Goal: Task Accomplishment & Management: Use online tool/utility

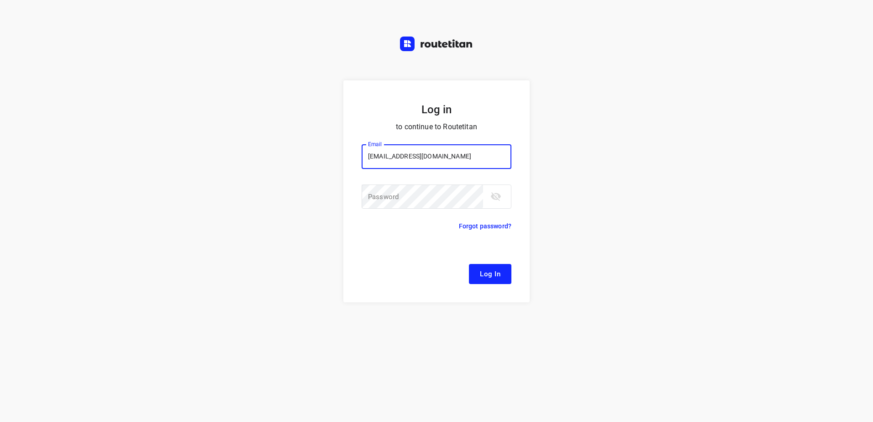
type input "[EMAIL_ADDRESS][DOMAIN_NAME]"
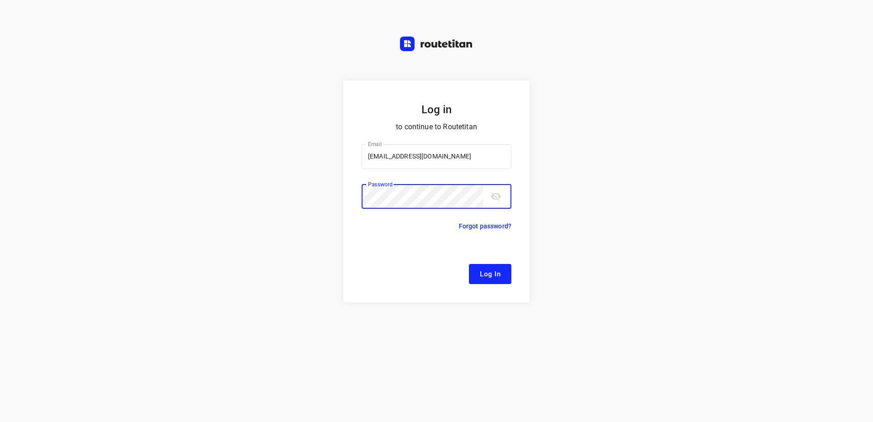
click at [469, 264] on button "Log In" at bounding box center [490, 274] width 42 height 20
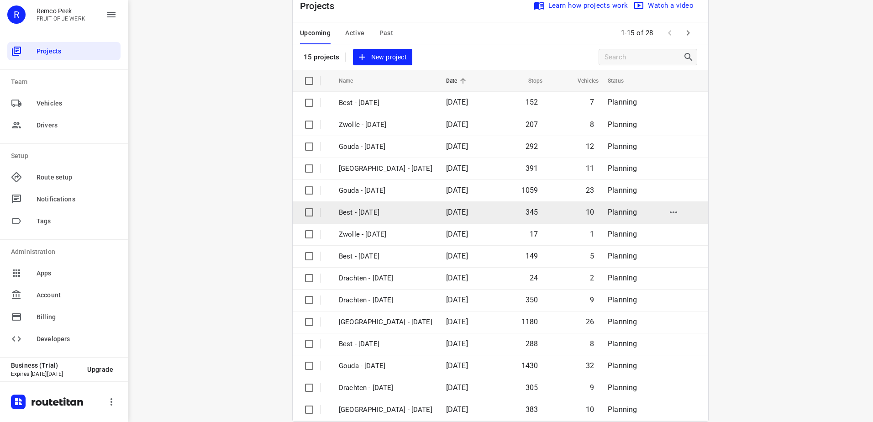
scroll to position [40, 0]
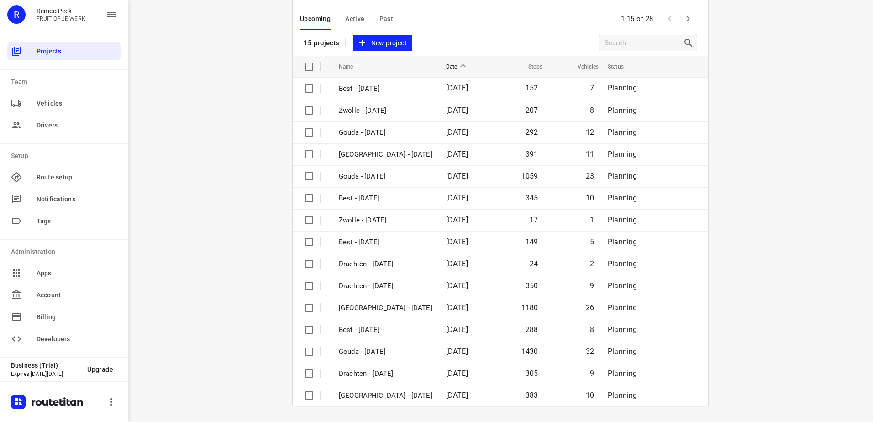
click at [690, 19] on icon "button" at bounding box center [688, 18] width 11 height 11
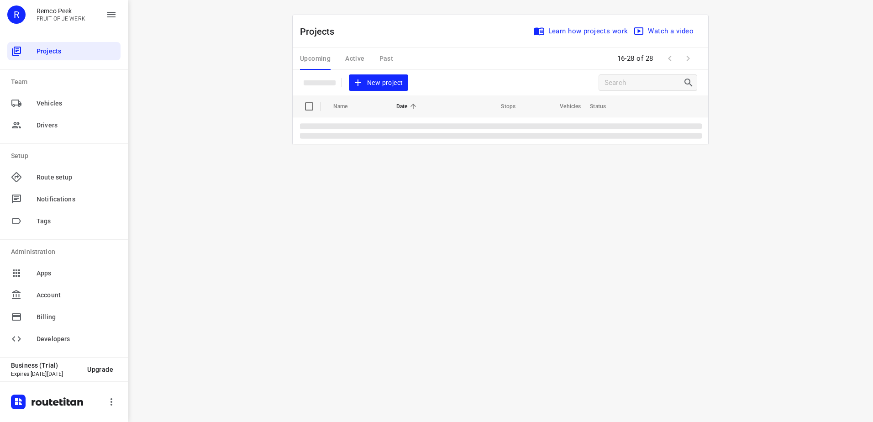
scroll to position [0, 0]
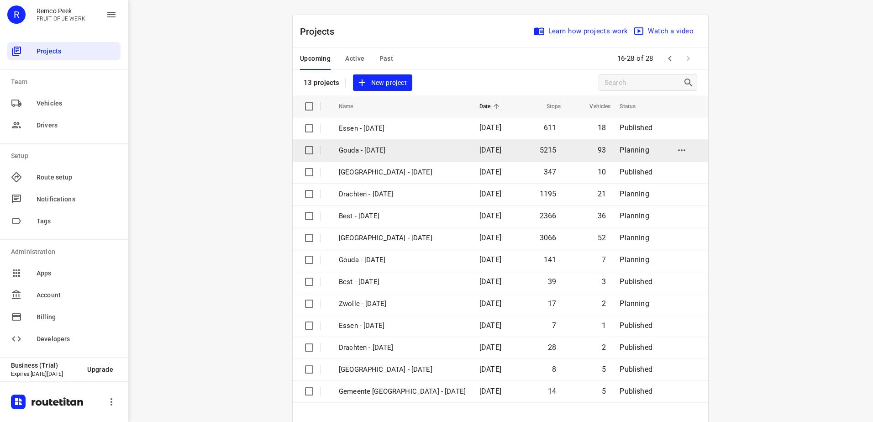
click at [391, 156] on td "Gouda - Monday" at bounding box center [401, 150] width 142 height 22
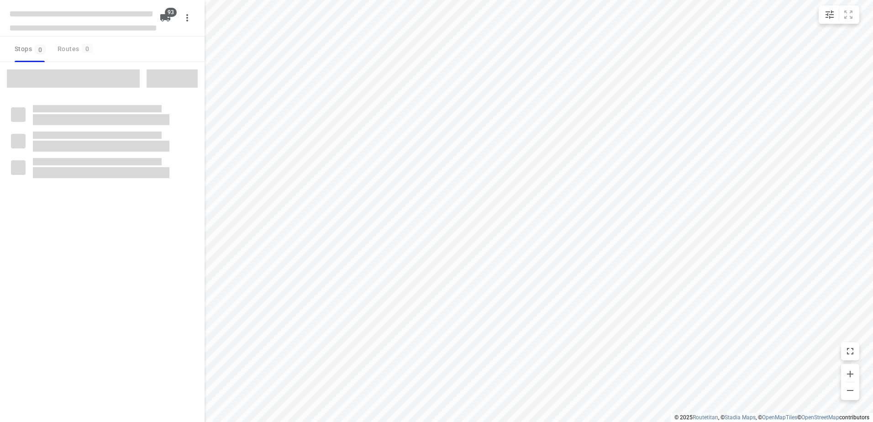
checkbox input "true"
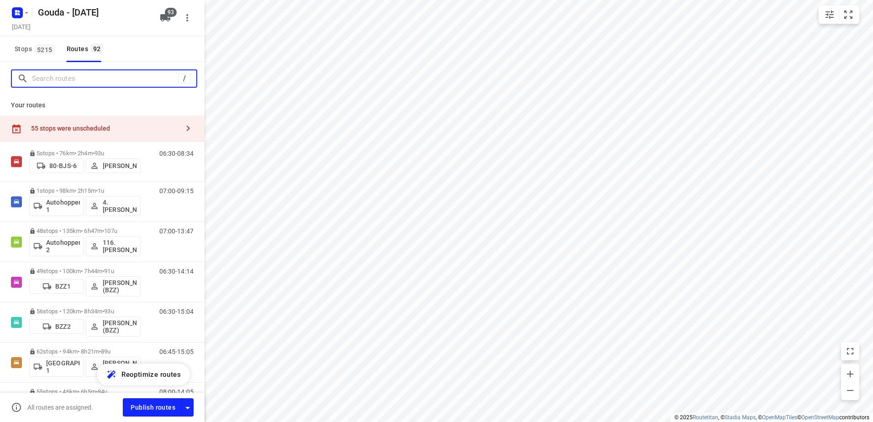
click at [127, 80] on input "Search routes" at bounding box center [105, 79] width 146 height 14
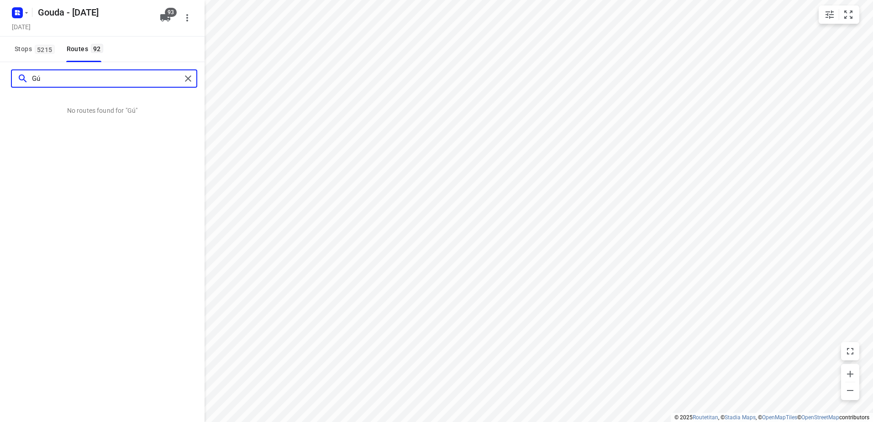
type input "G"
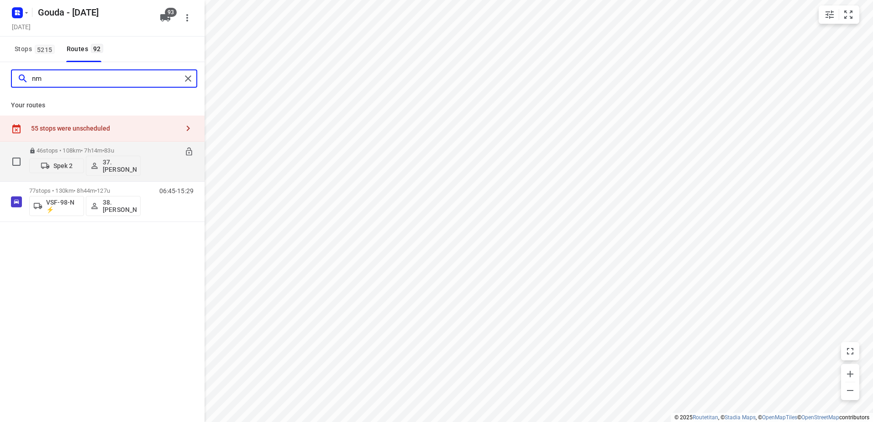
type input "nm"
click at [104, 148] on span "•" at bounding box center [103, 150] width 2 height 7
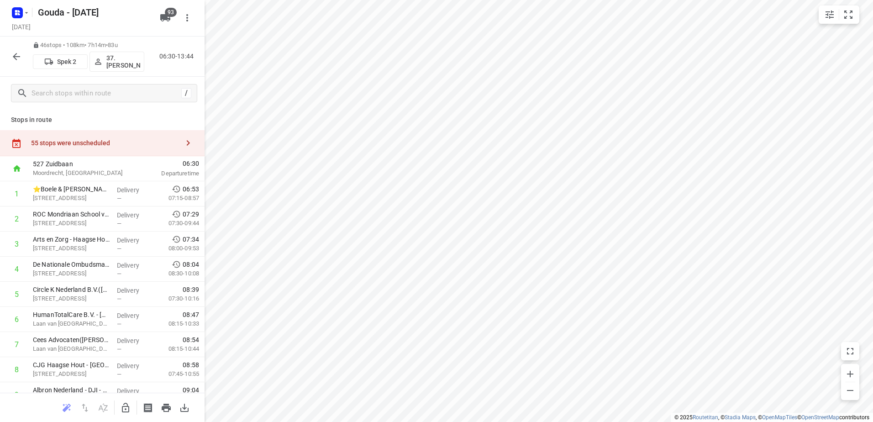
click at [17, 52] on icon "button" at bounding box center [16, 56] width 11 height 11
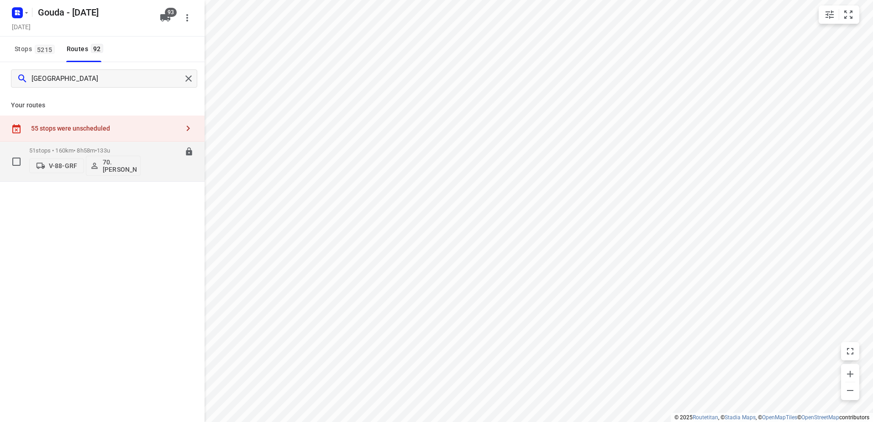
type input "rome"
click at [47, 149] on p "51 stops • 160km • 8h58m • 133u" at bounding box center [84, 150] width 111 height 7
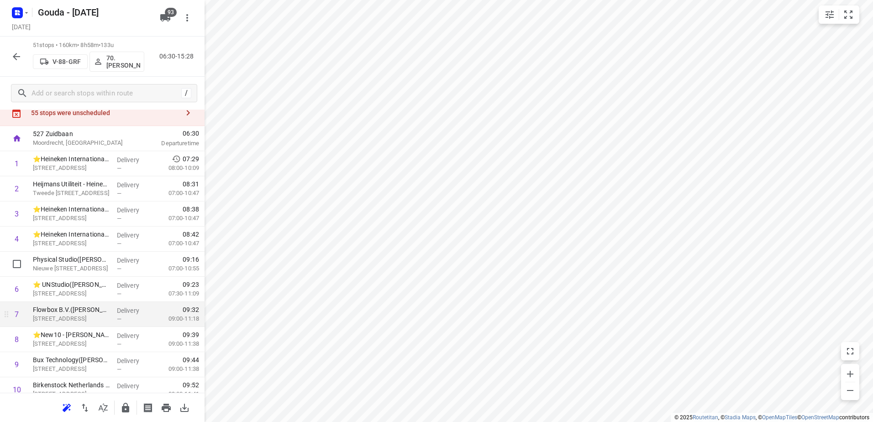
scroll to position [46, 0]
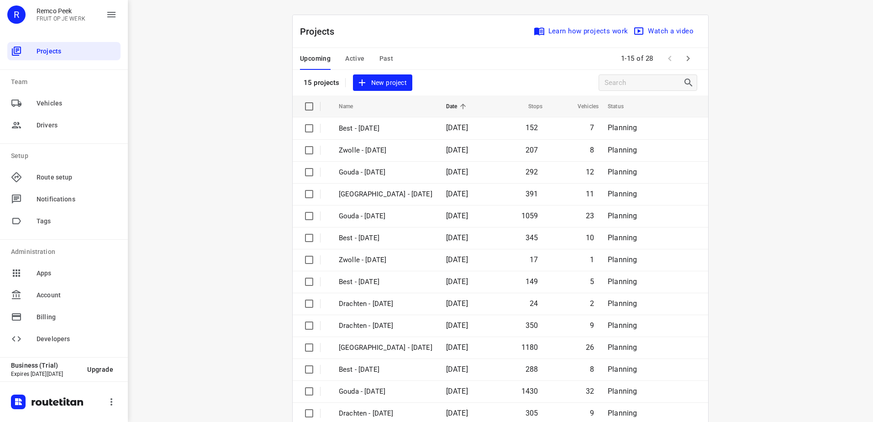
click at [380, 56] on span "Past" at bounding box center [387, 58] width 14 height 11
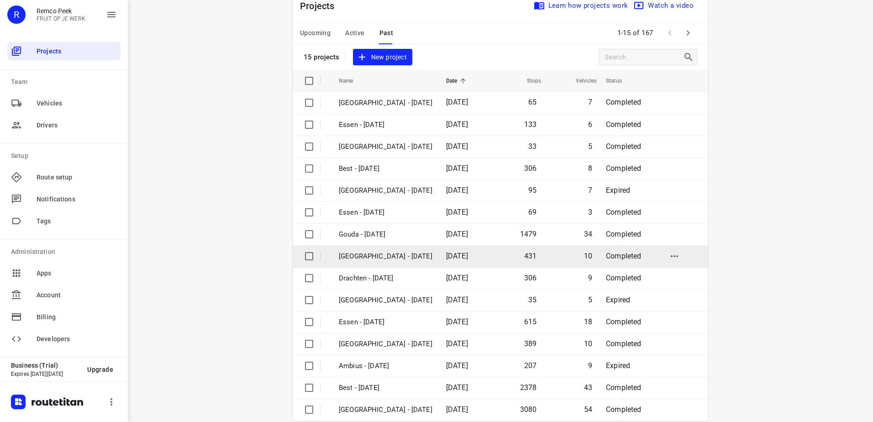
scroll to position [40, 0]
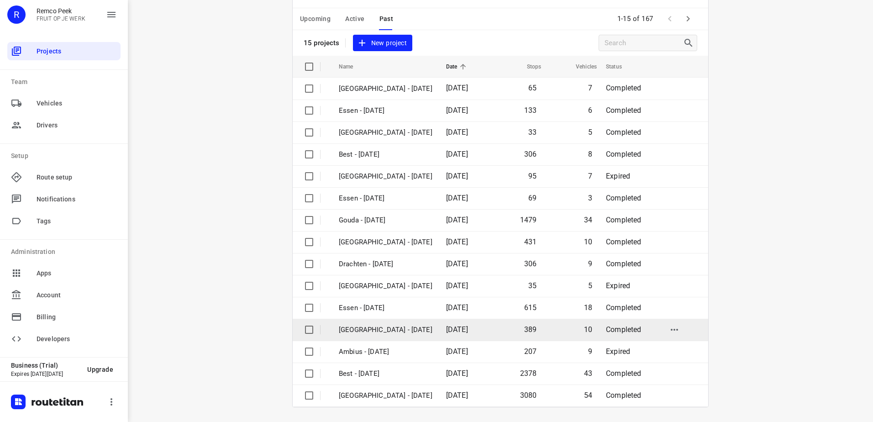
click at [413, 335] on p "Antwerpen - Monday" at bounding box center [386, 330] width 94 height 11
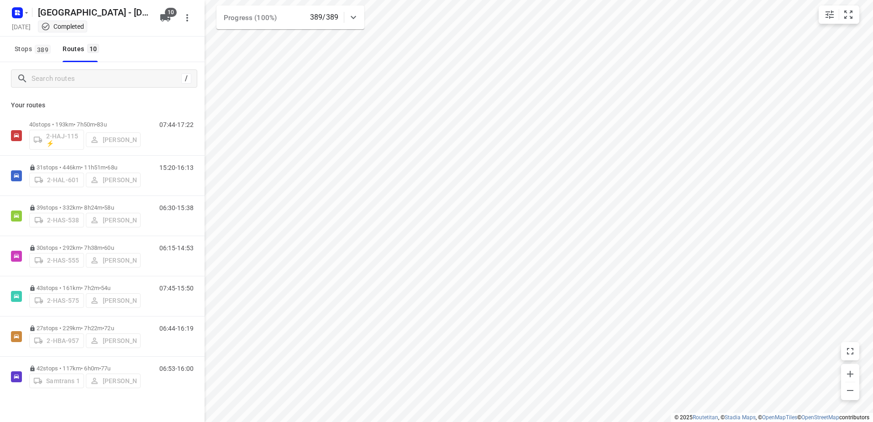
checkbox input "true"
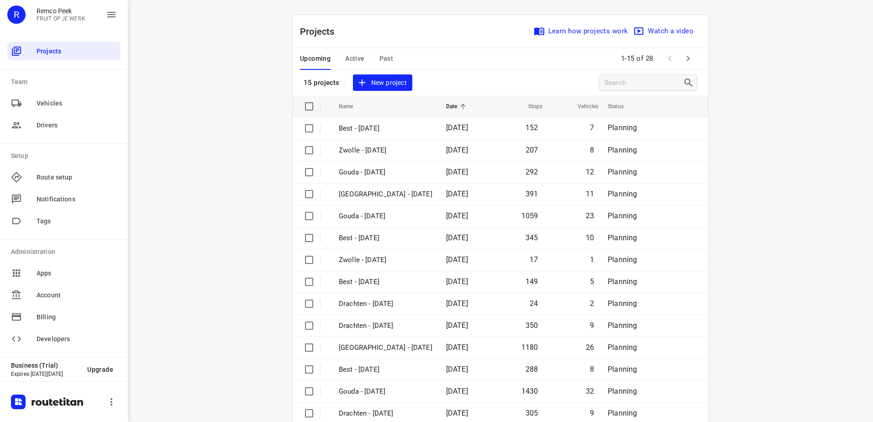
click at [387, 53] on span "Past" at bounding box center [387, 58] width 14 height 11
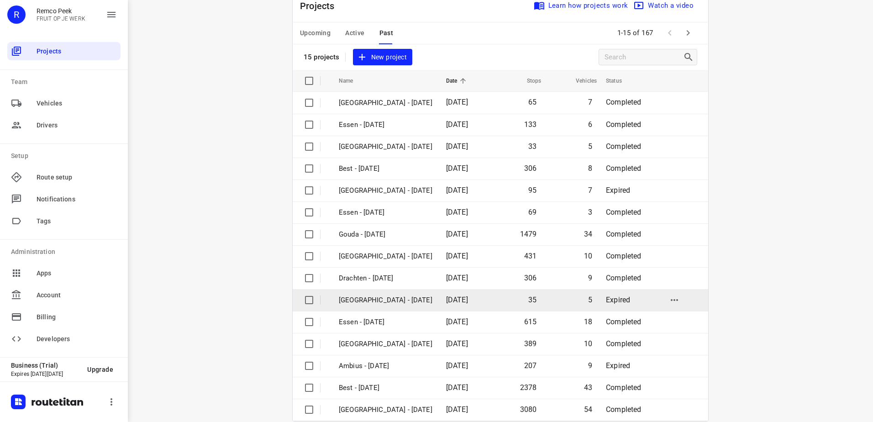
scroll to position [40, 0]
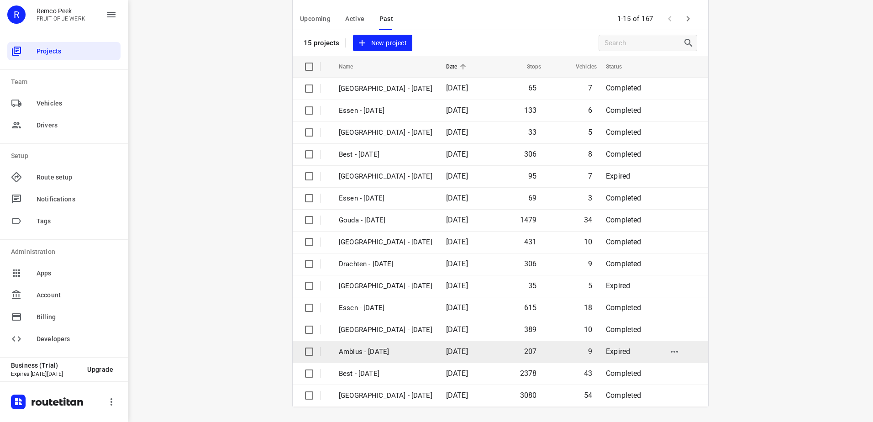
click at [422, 351] on p "Ambius - [DATE]" at bounding box center [386, 352] width 94 height 11
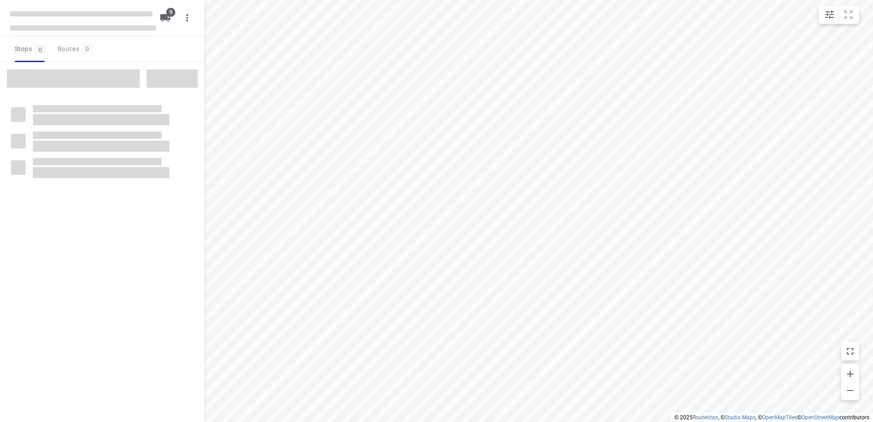
checkbox input "true"
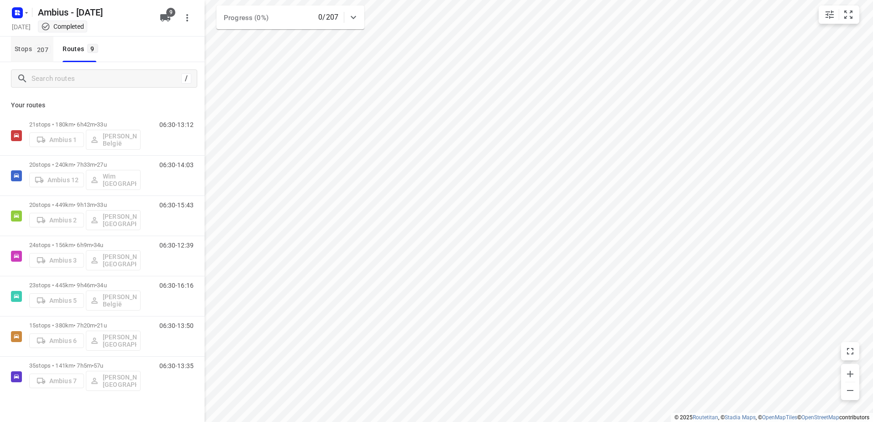
click at [32, 44] on span "Stops 207" at bounding box center [34, 48] width 39 height 11
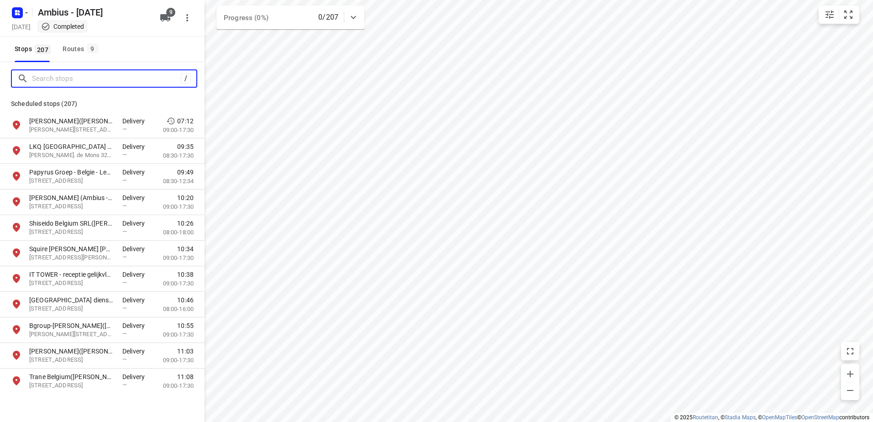
click at [83, 75] on input "Search stops" at bounding box center [106, 79] width 149 height 14
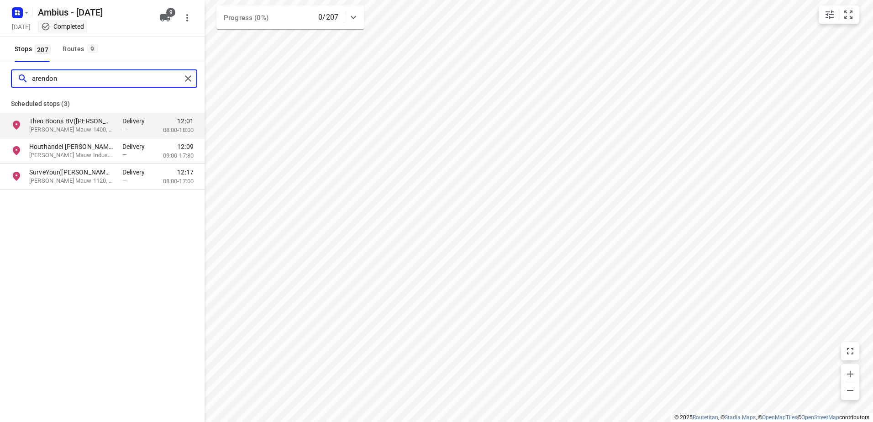
type input "arendon"
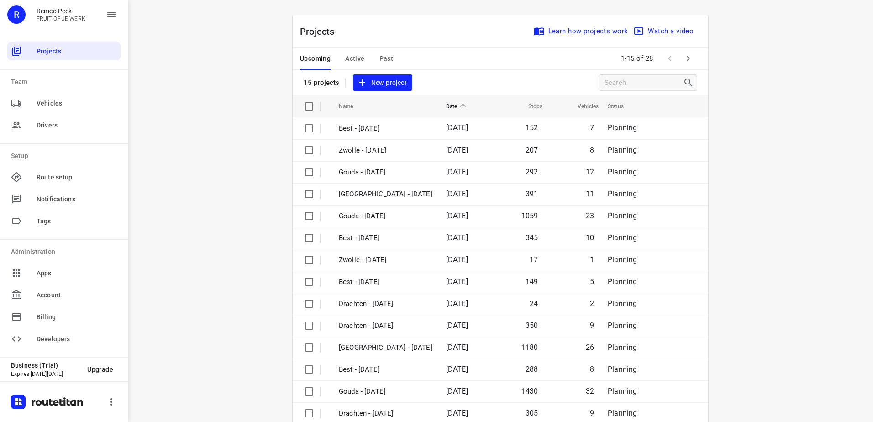
click at [385, 60] on span "Past" at bounding box center [387, 58] width 14 height 11
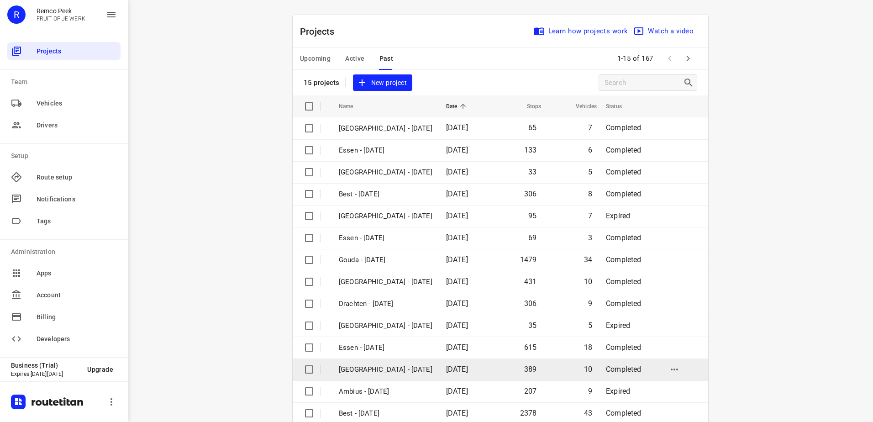
click at [420, 380] on td "[GEOGRAPHIC_DATA] - [DATE]" at bounding box center [384, 369] width 109 height 22
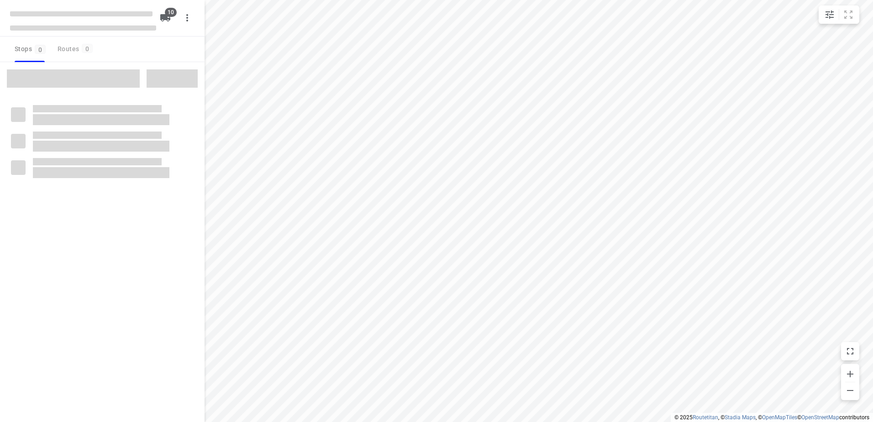
checkbox input "true"
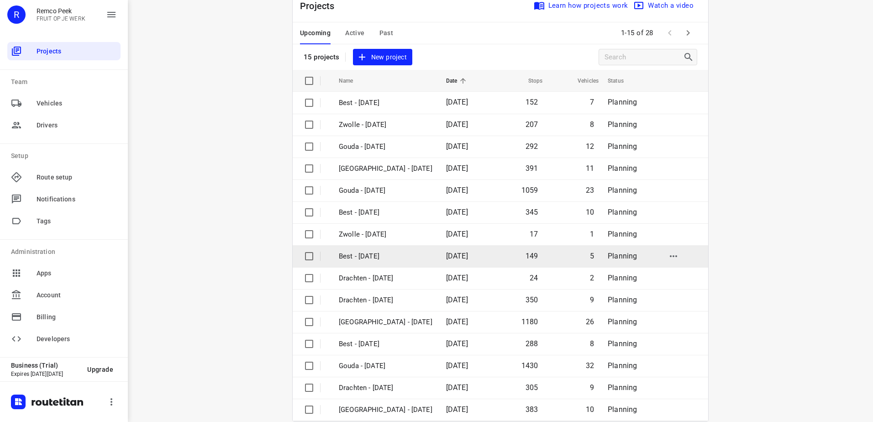
scroll to position [40, 0]
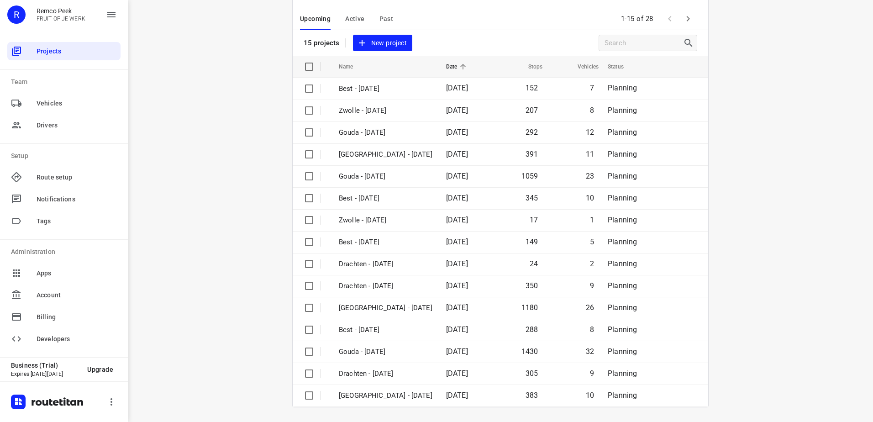
click at [447, 26] on div "Upcoming Active Past 1-15 of 28" at bounding box center [501, 19] width 416 height 22
click at [688, 19] on icon "button" at bounding box center [688, 18] width 11 height 11
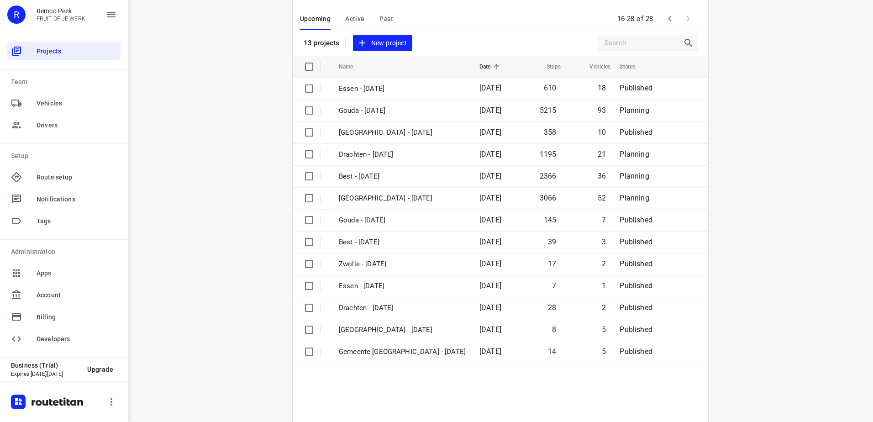
scroll to position [0, 0]
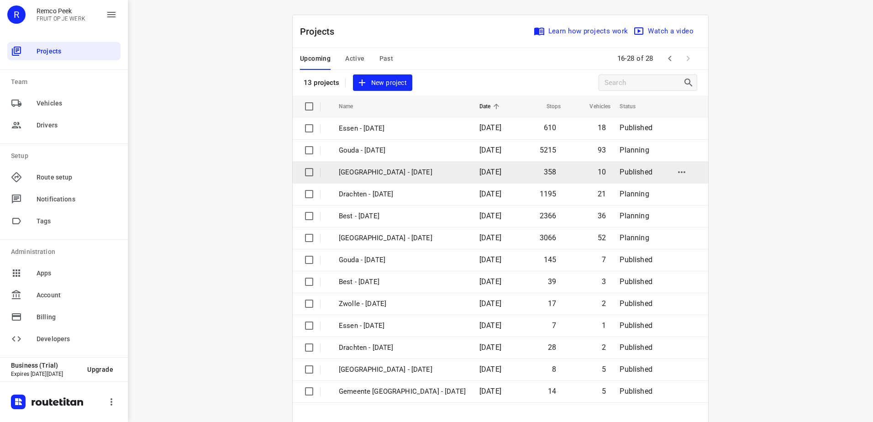
click at [394, 165] on td "Antwerpen - Monday" at bounding box center [401, 172] width 142 height 22
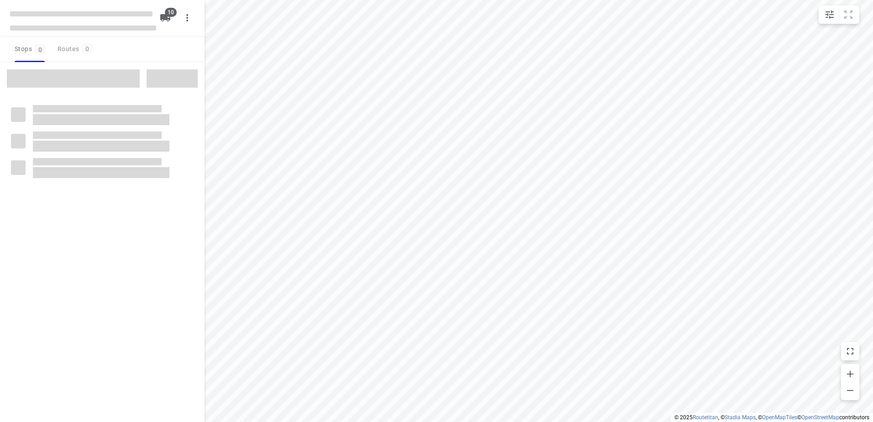
checkbox input "true"
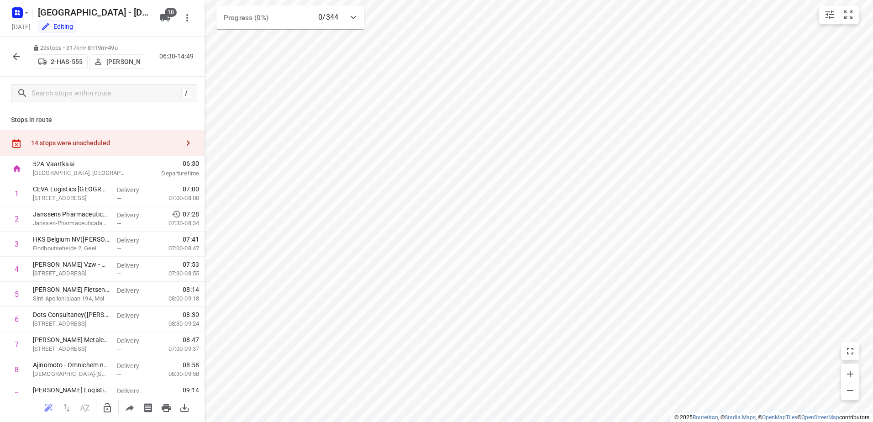
click at [112, 415] on button "button" at bounding box center [107, 408] width 18 height 18
click at [102, 143] on div "14 stops were unscheduled" at bounding box center [105, 142] width 148 height 7
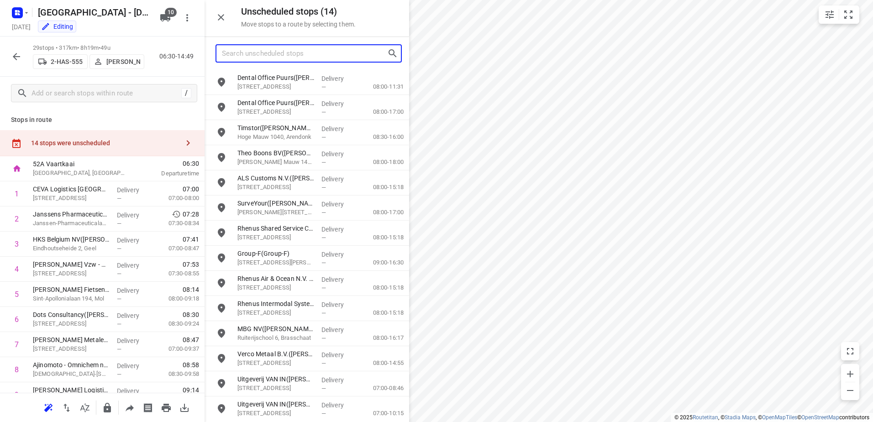
click at [266, 56] on input "Search unscheduled stops" at bounding box center [304, 54] width 165 height 14
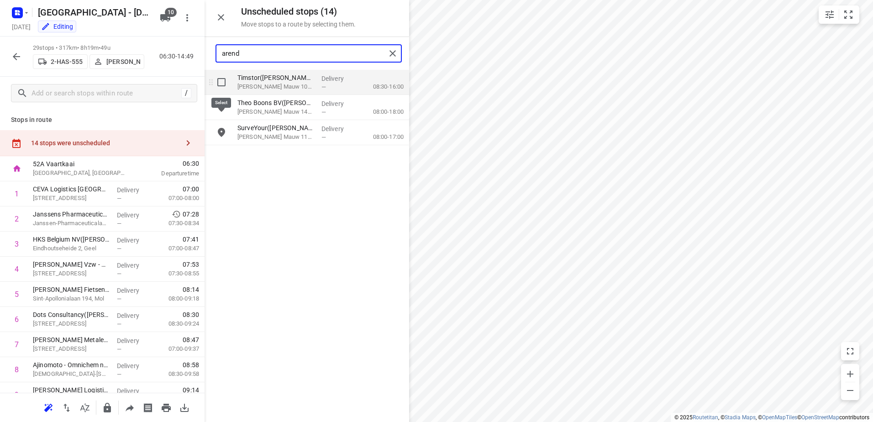
type input "arend"
click at [221, 79] on input "grid" at bounding box center [221, 82] width 18 height 18
checkbox input "true"
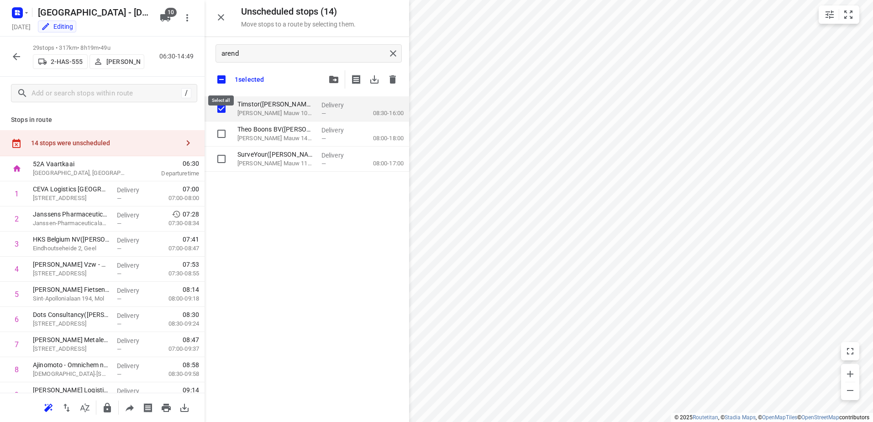
click at [220, 80] on input "checkbox" at bounding box center [221, 79] width 19 height 19
checkbox input "false"
checkbox input "true"
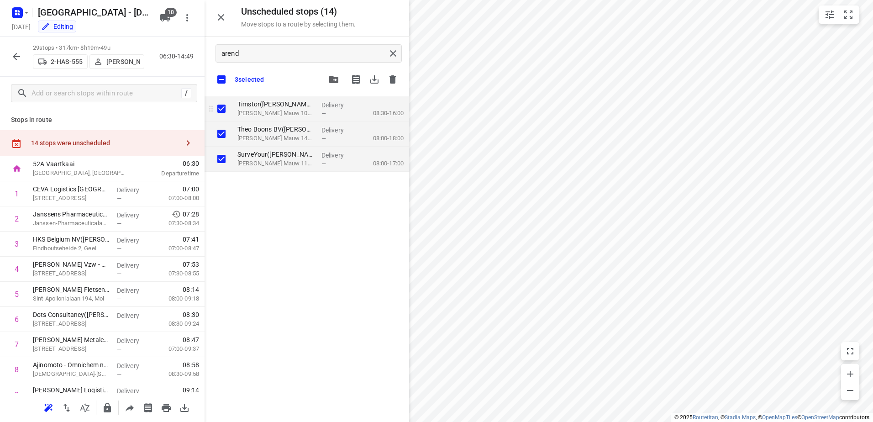
checkbox input "true"
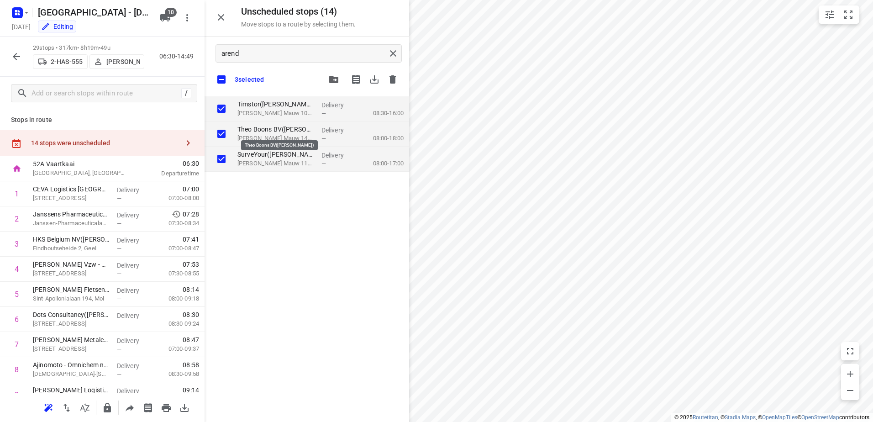
checkbox input "true"
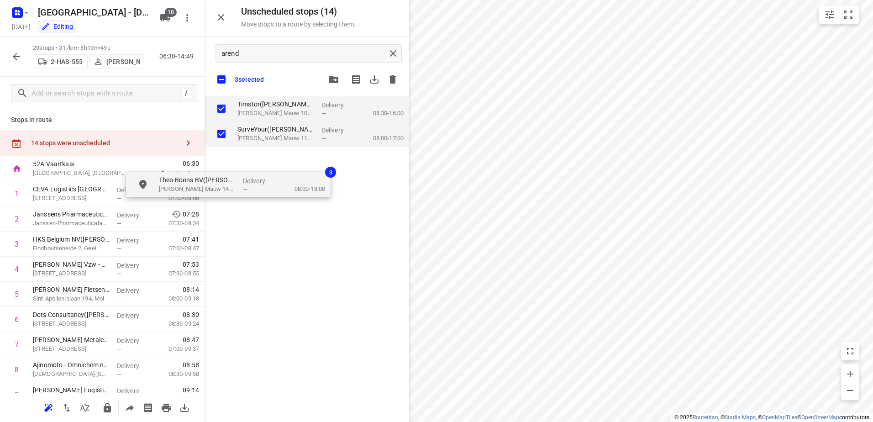
checkbox input "true"
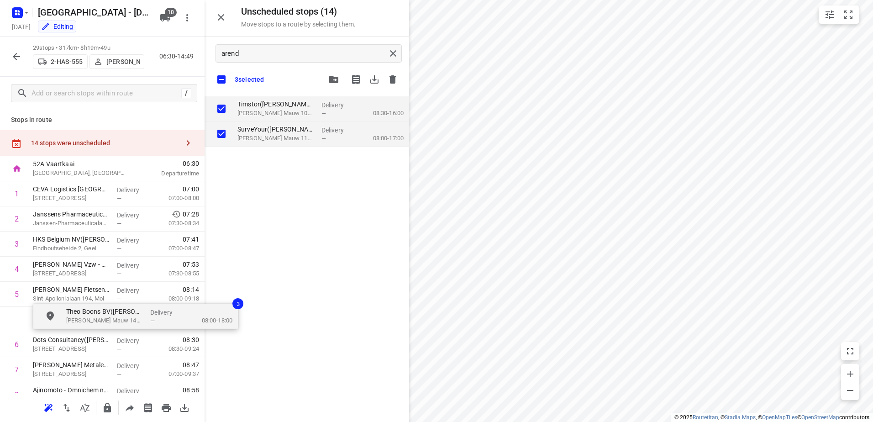
drag, startPoint x: 269, startPoint y: 129, endPoint x: 90, endPoint y: 314, distance: 256.8
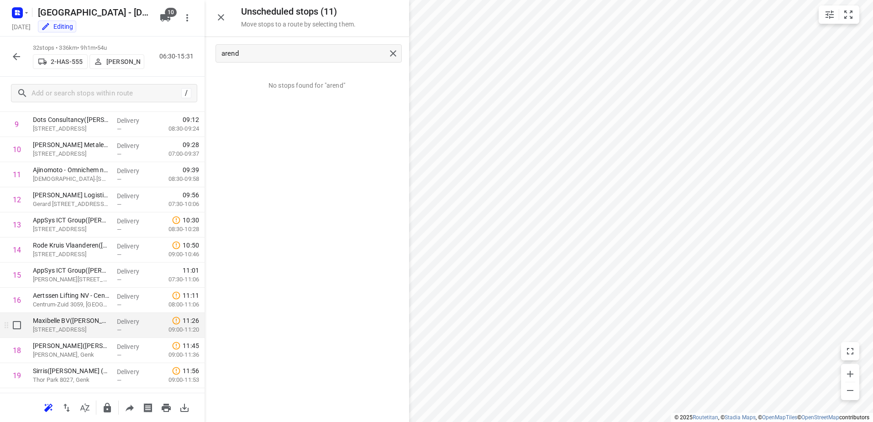
scroll to position [274, 0]
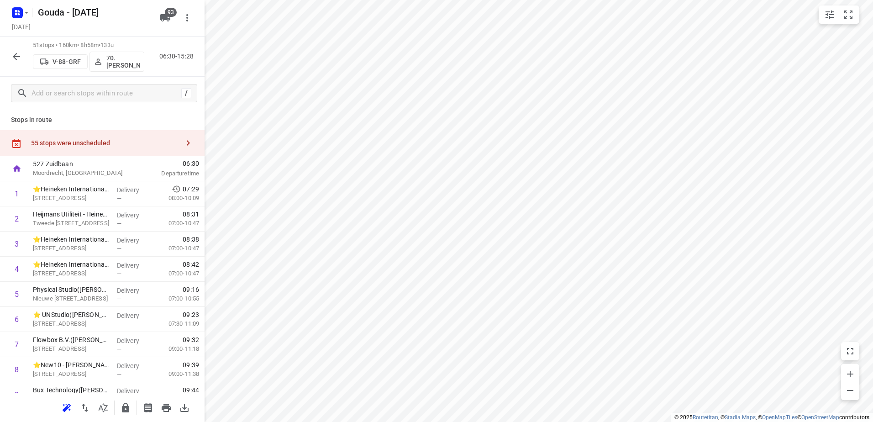
scroll to position [46, 0]
